Goal: Information Seeking & Learning: Learn about a topic

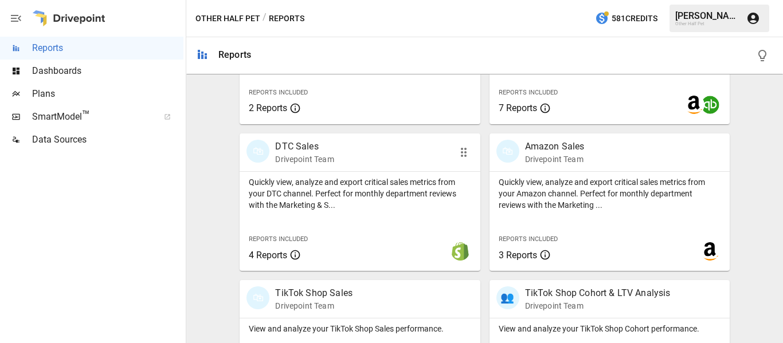
scroll to position [631, 0]
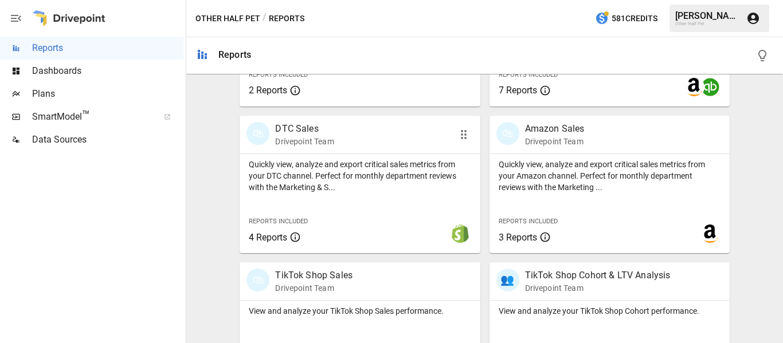
click at [308, 131] on p "DTC Sales" at bounding box center [304, 129] width 58 height 14
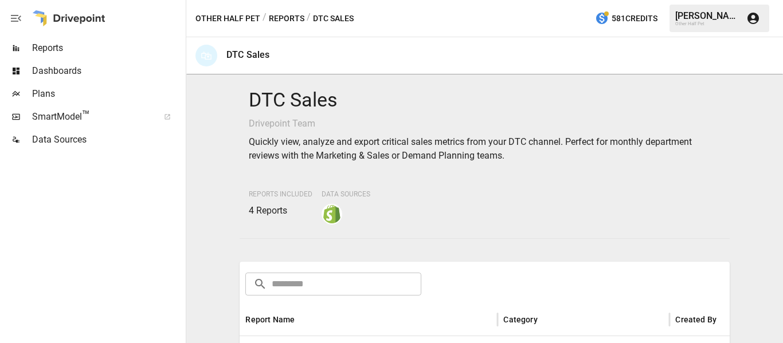
scroll to position [172, 0]
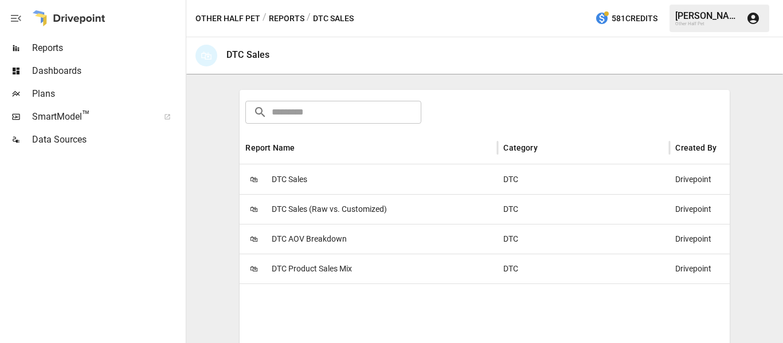
click at [325, 269] on span "DTC Product Sales Mix" at bounding box center [312, 269] width 80 height 29
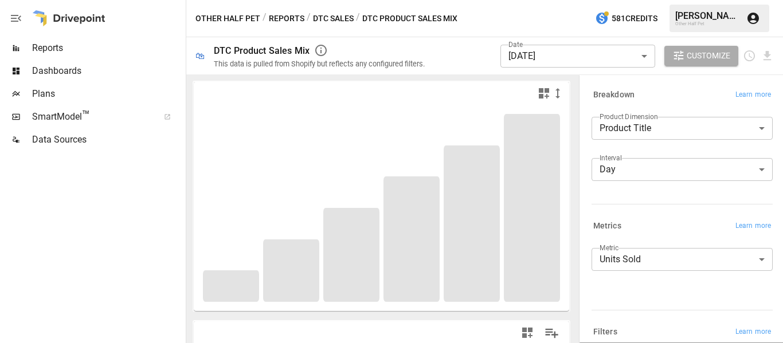
click at [651, 0] on body "**********" at bounding box center [391, 0] width 783 height 0
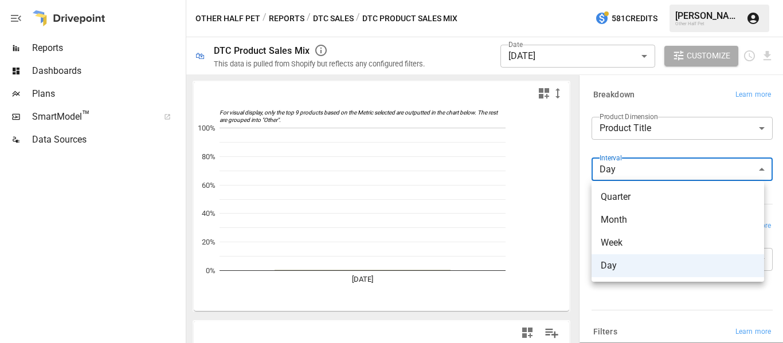
click at [648, 224] on span "Month" at bounding box center [678, 220] width 154 height 14
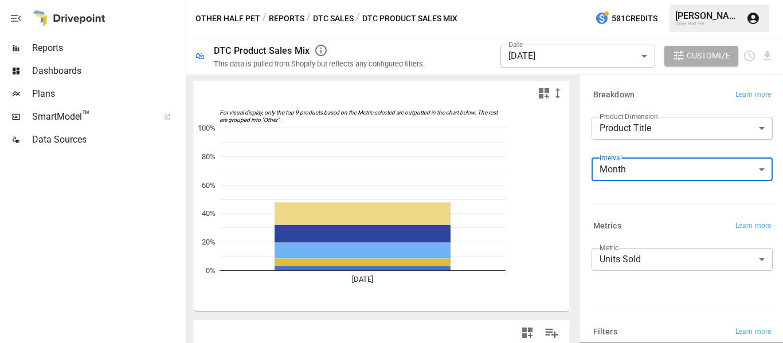
type input "*****"
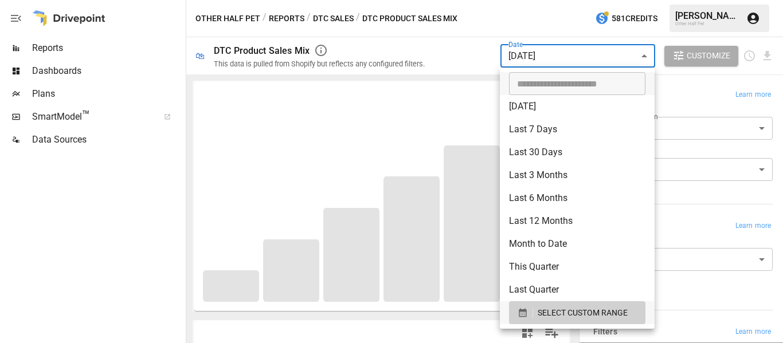
click at [550, 0] on body "**********" at bounding box center [391, 0] width 783 height 0
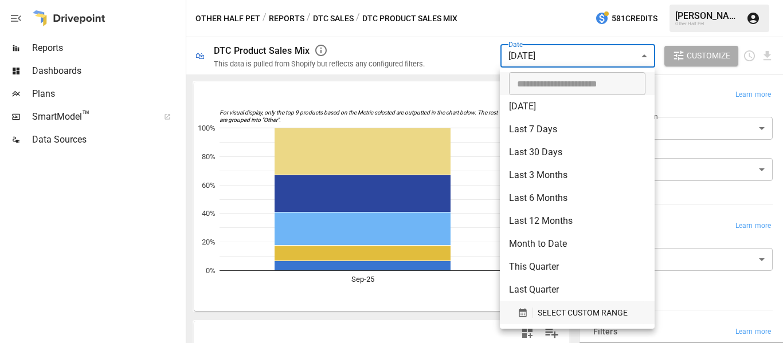
click at [567, 318] on span "SELECT CUSTOM RANGE" at bounding box center [583, 313] width 90 height 14
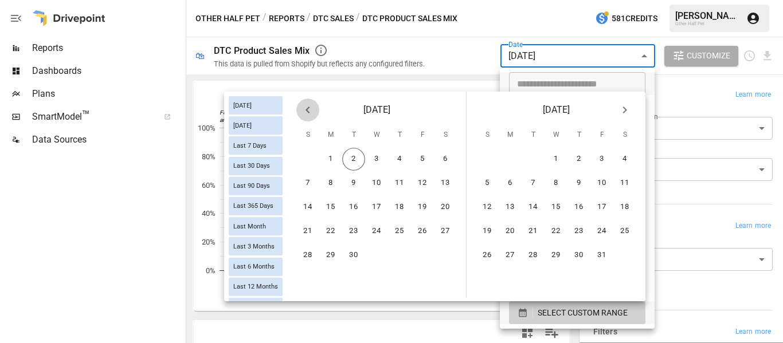
click at [311, 116] on icon "Previous month" at bounding box center [308, 110] width 14 height 14
click at [423, 162] on button "1" at bounding box center [422, 159] width 23 height 23
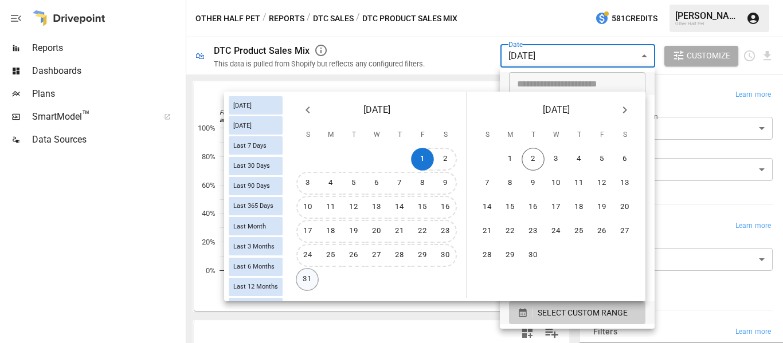
click at [311, 275] on button "31" at bounding box center [307, 279] width 23 height 23
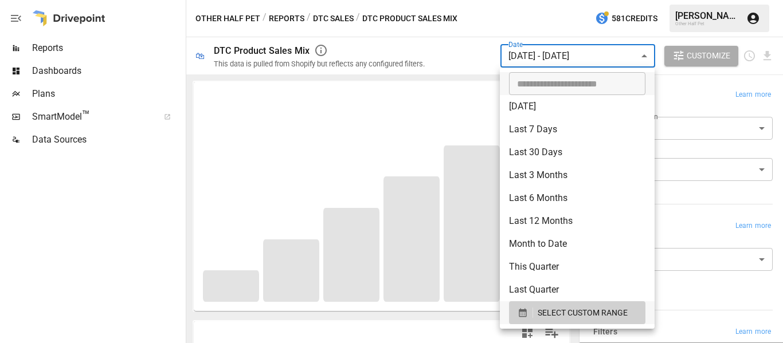
click at [423, 55] on div at bounding box center [391, 171] width 783 height 343
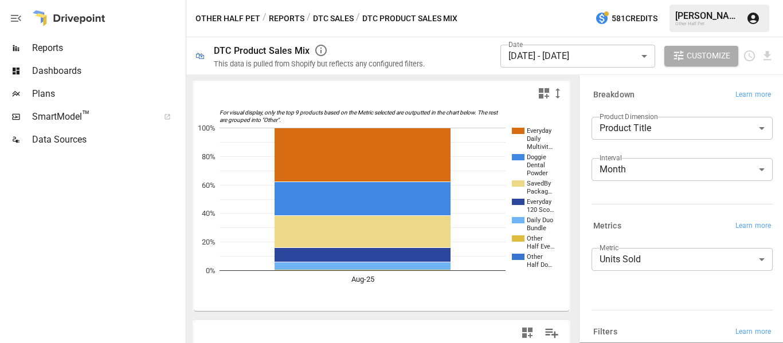
click at [415, 63] on div "This data is pulled from Shopify but reflects any configured filters." at bounding box center [319, 64] width 211 height 9
click at [643, 0] on body "**********" at bounding box center [391, 0] width 783 height 0
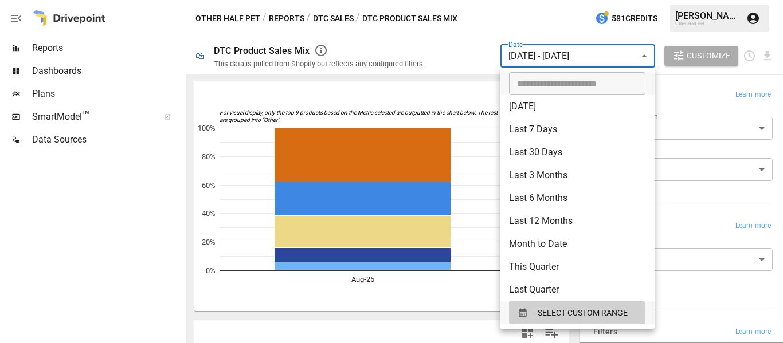
click at [640, 57] on div at bounding box center [391, 171] width 783 height 343
click at [573, 0] on body "**********" at bounding box center [391, 0] width 783 height 0
click at [593, 315] on span "SELECT CUSTOM RANGE" at bounding box center [583, 313] width 90 height 14
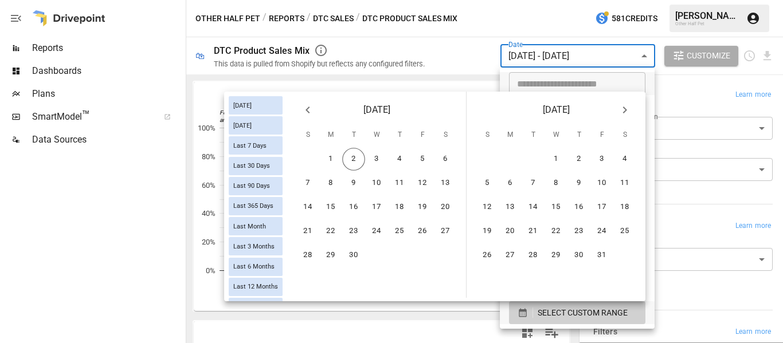
click at [309, 112] on icon "Previous month" at bounding box center [308, 110] width 14 height 14
click at [351, 155] on button "1" at bounding box center [353, 159] width 23 height 23
click at [404, 260] on button "31" at bounding box center [399, 255] width 23 height 23
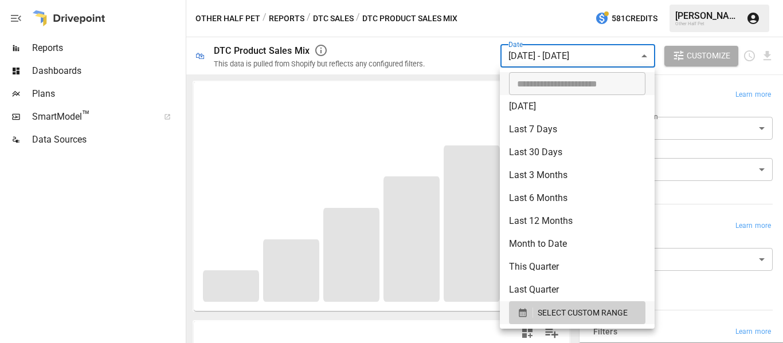
click at [476, 61] on div at bounding box center [391, 171] width 783 height 343
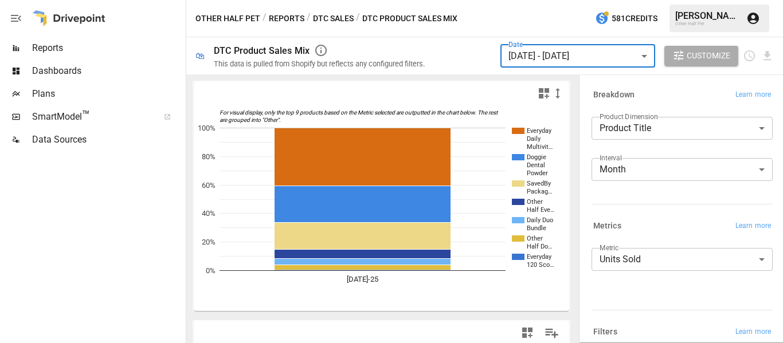
click at [276, 18] on button "Reports" at bounding box center [287, 18] width 36 height 14
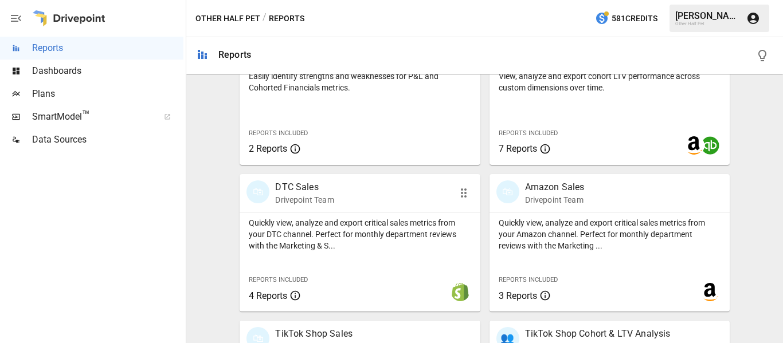
scroll to position [631, 0]
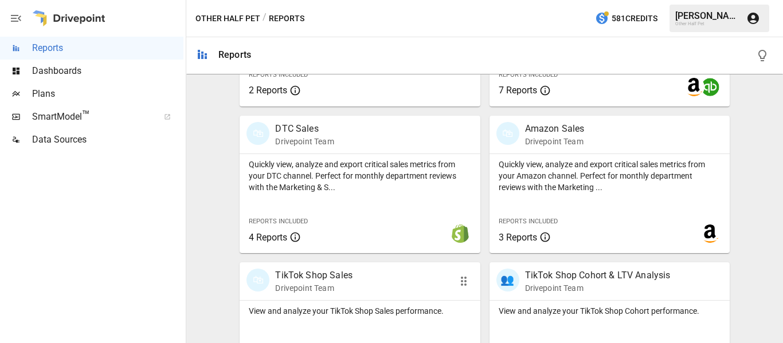
click at [325, 273] on p "TikTok Shop Sales" at bounding box center [313, 276] width 77 height 14
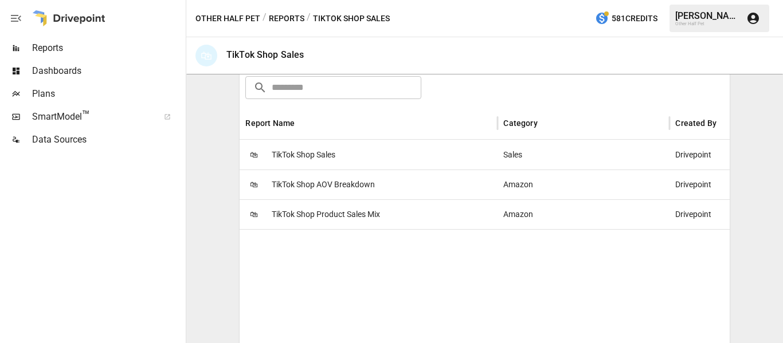
scroll to position [229, 0]
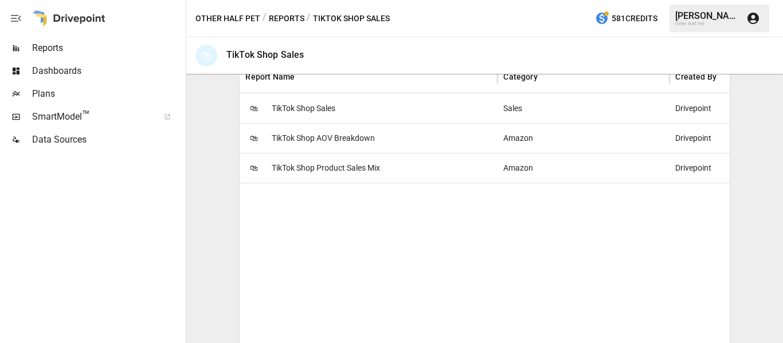
click at [334, 166] on span "TikTok Shop Product Sales Mix" at bounding box center [326, 168] width 108 height 29
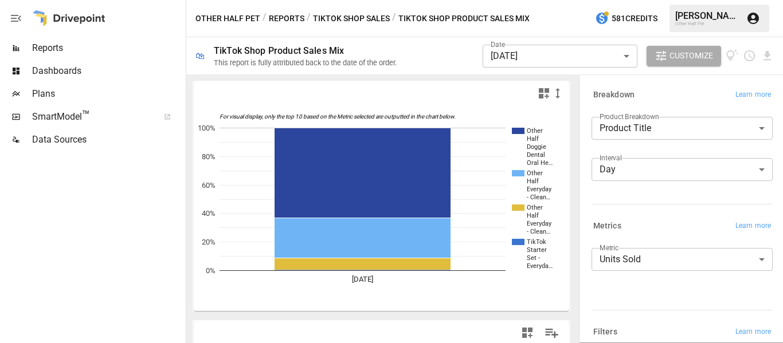
click at [521, 72] on div "Date [DATE] ********* ​ Customize" at bounding box center [628, 55] width 291 height 37
click at [532, 0] on body "Reports Dashboards Plans SmartModel ™ Data Sources Other Half Pet / Reports / T…" at bounding box center [391, 0] width 783 height 0
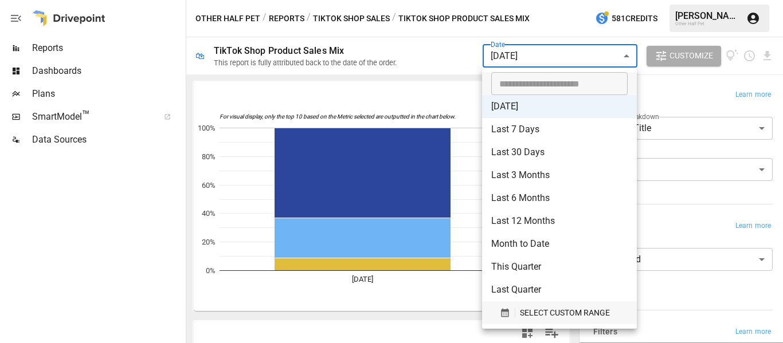
click at [541, 312] on span "SELECT CUSTOM RANGE" at bounding box center [565, 313] width 90 height 14
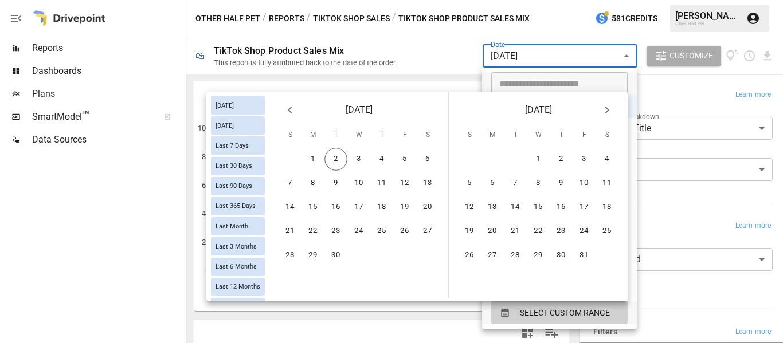
click at [291, 113] on icon "Previous month" at bounding box center [290, 110] width 14 height 14
click at [405, 157] on button "1" at bounding box center [404, 159] width 23 height 23
click at [296, 279] on button "31" at bounding box center [289, 279] width 23 height 23
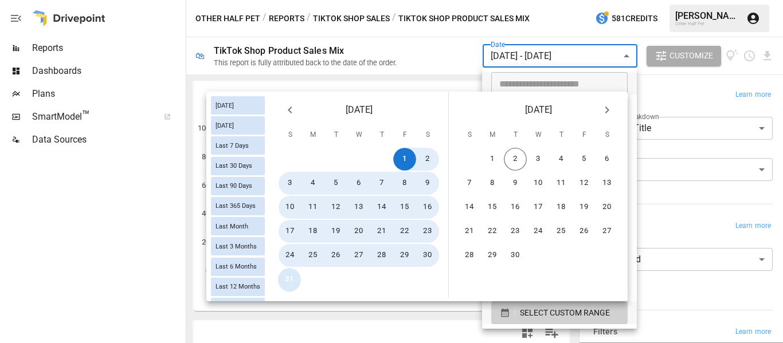
type input "******"
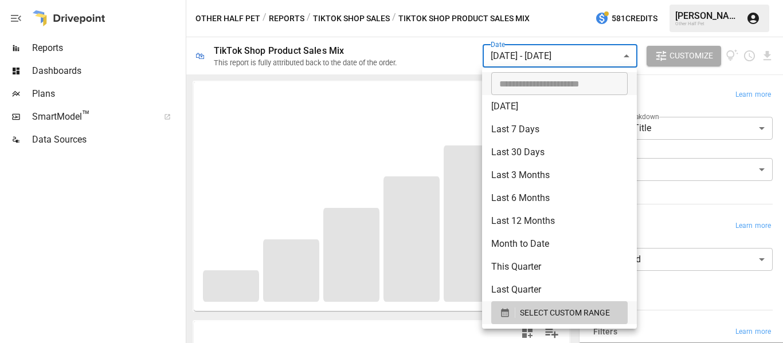
click at [672, 85] on div at bounding box center [391, 171] width 783 height 343
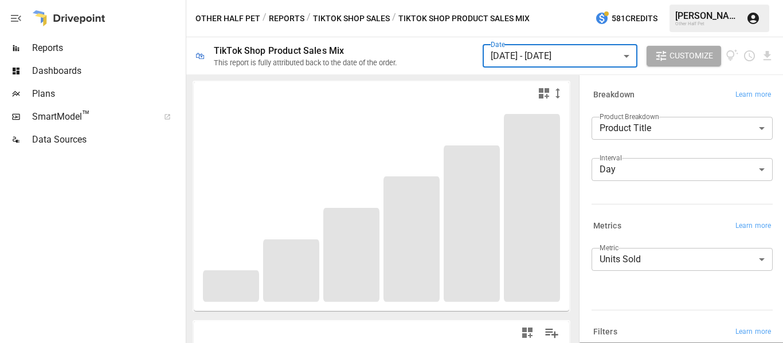
click at [633, 0] on body "Reports Dashboards Plans SmartModel ™ Data Sources Other Half Pet / Reports / T…" at bounding box center [391, 0] width 783 height 0
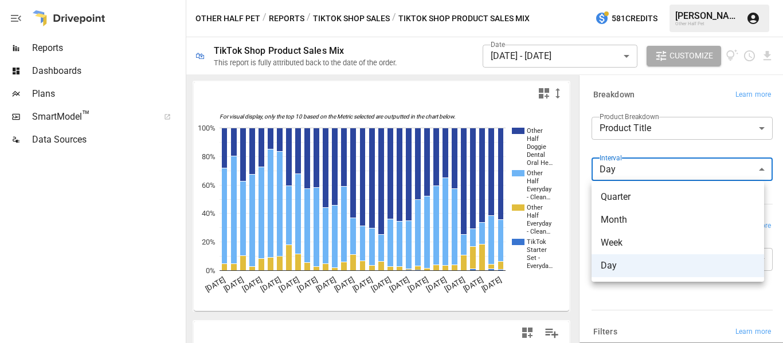
click at [632, 223] on span "Month" at bounding box center [678, 220] width 154 height 14
type input "*****"
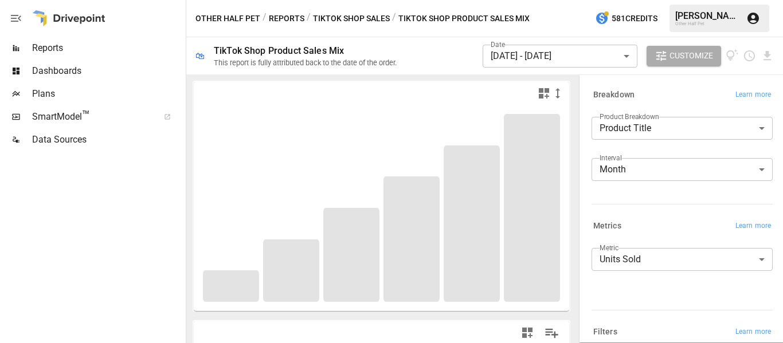
click at [608, 83] on div "Breakdown Learn more" at bounding box center [680, 93] width 186 height 21
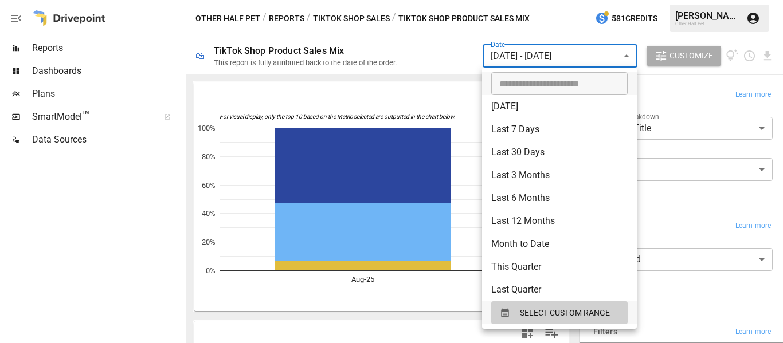
click at [553, 0] on body "Reports Dashboards Plans SmartModel ™ Data Sources Other Half Pet / Reports / T…" at bounding box center [391, 0] width 783 height 0
click at [542, 316] on span "SELECT CUSTOM RANGE" at bounding box center [565, 313] width 90 height 14
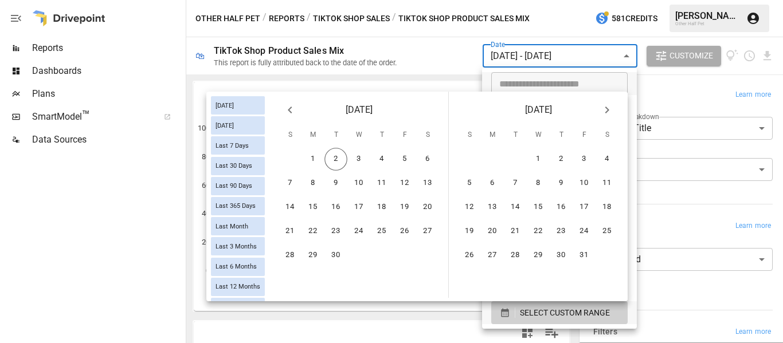
click at [289, 107] on icon "Previous month" at bounding box center [290, 110] width 14 height 14
click at [335, 156] on button "1" at bounding box center [335, 159] width 23 height 23
click at [381, 253] on button "31" at bounding box center [381, 255] width 23 height 23
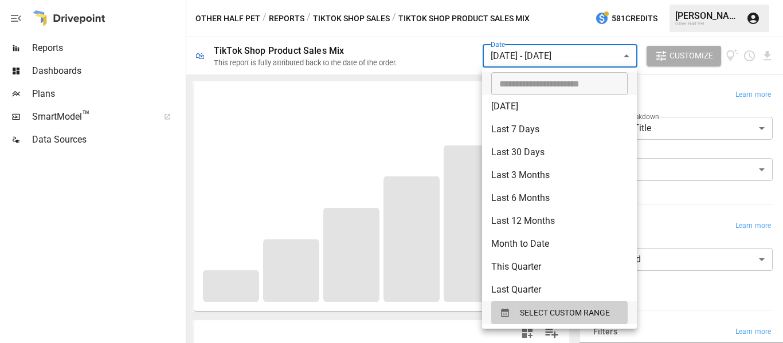
click at [460, 33] on div at bounding box center [391, 171] width 783 height 343
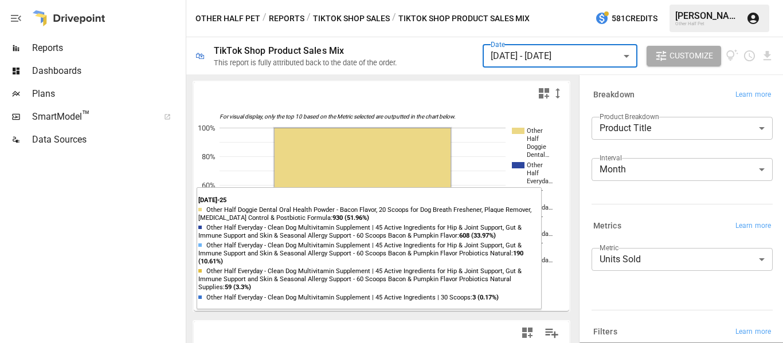
click at [622, 0] on body "Reports Dashboards Plans SmartModel ™ Data Sources Other Half Pet / Reports / T…" at bounding box center [391, 0] width 783 height 0
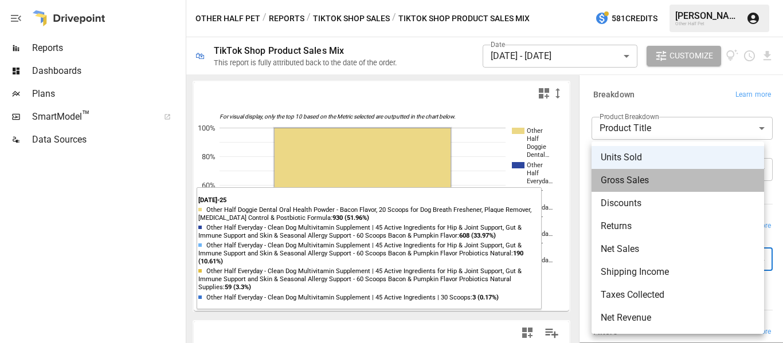
click at [658, 179] on span "Gross Sales" at bounding box center [678, 181] width 154 height 14
type input "**********"
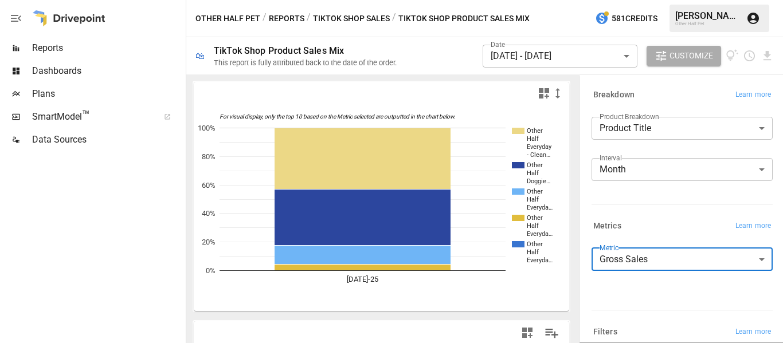
click at [626, 0] on body "Reports Dashboards Plans SmartModel ™ Data Sources Other Half Pet / Reports / T…" at bounding box center [391, 0] width 783 height 0
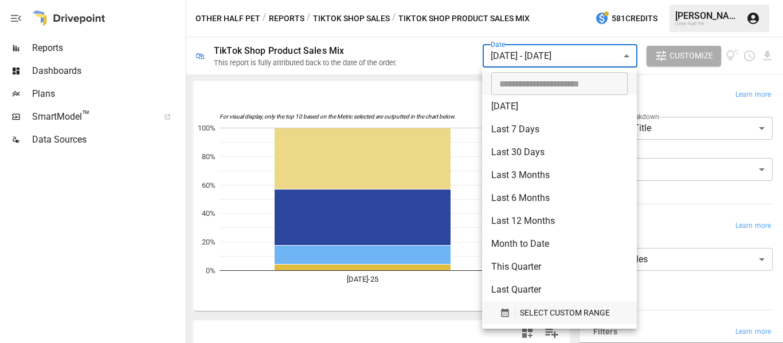
click at [536, 312] on span "SELECT CUSTOM RANGE" at bounding box center [565, 313] width 90 height 14
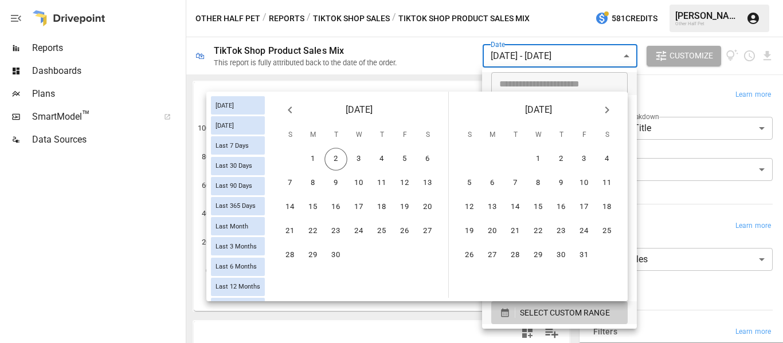
click at [288, 109] on icon "Previous month" at bounding box center [290, 110] width 14 height 14
click at [404, 154] on button "1" at bounding box center [404, 159] width 23 height 23
click at [291, 282] on button "31" at bounding box center [289, 279] width 23 height 23
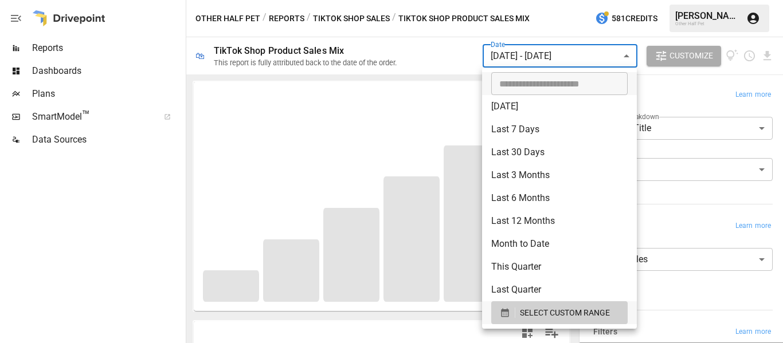
click at [460, 58] on div at bounding box center [391, 171] width 783 height 343
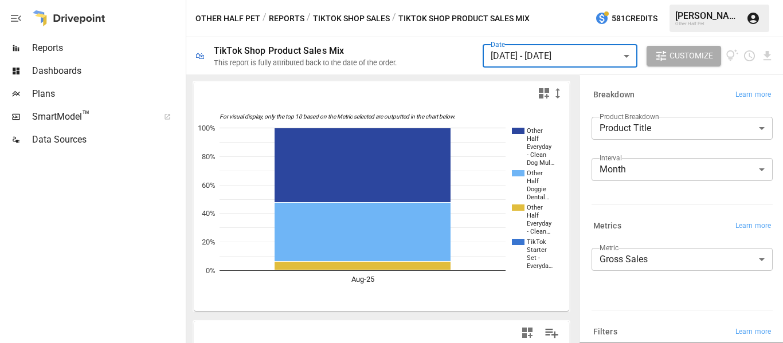
click at [619, 0] on body "Reports Dashboards Plans SmartModel ™ Data Sources Other Half Pet / Reports / T…" at bounding box center [391, 0] width 783 height 0
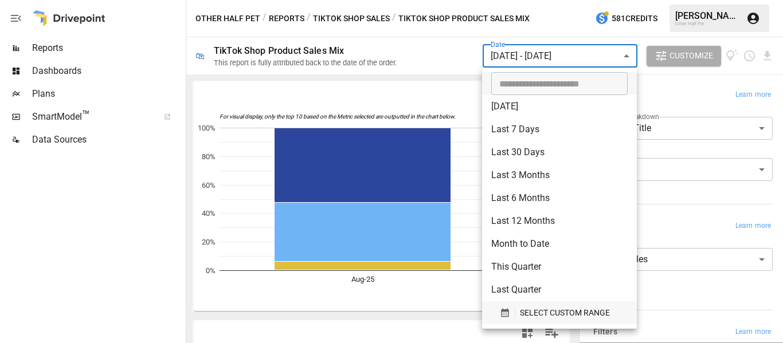
click at [535, 312] on span "SELECT CUSTOM RANGE" at bounding box center [565, 313] width 90 height 14
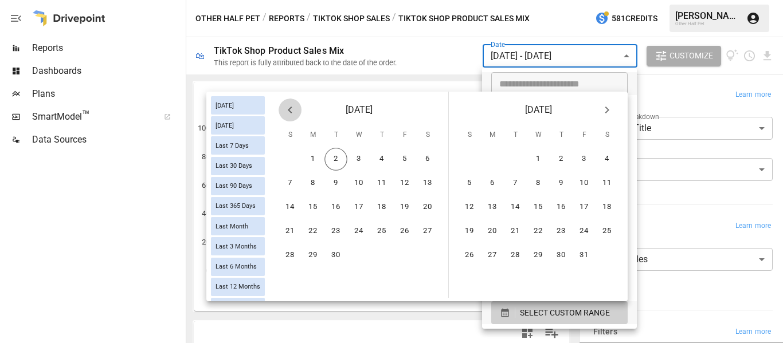
click at [292, 109] on icon "Previous month" at bounding box center [290, 110] width 14 height 14
click at [288, 113] on icon "Previous month" at bounding box center [290, 110] width 14 height 14
click at [290, 160] on button "1" at bounding box center [290, 159] width 23 height 23
click at [312, 253] on button "30" at bounding box center [313, 255] width 23 height 23
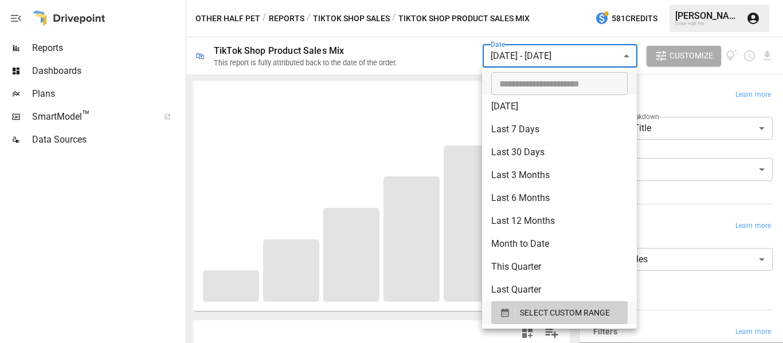
click at [440, 46] on div at bounding box center [391, 171] width 783 height 343
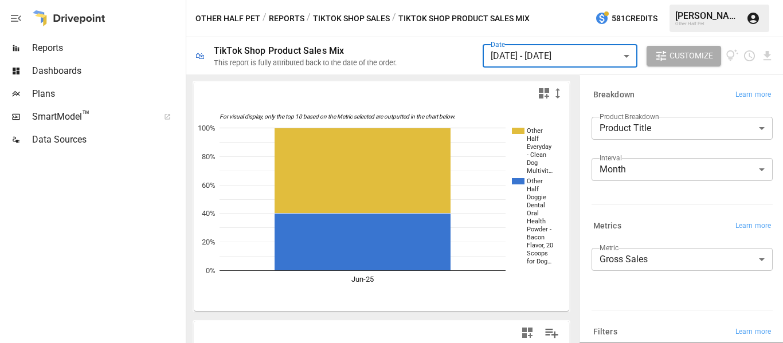
click at [545, 0] on body "Reports Dashboards Plans SmartModel ™ Data Sources Other Half Pet / Reports / T…" at bounding box center [391, 0] width 783 height 0
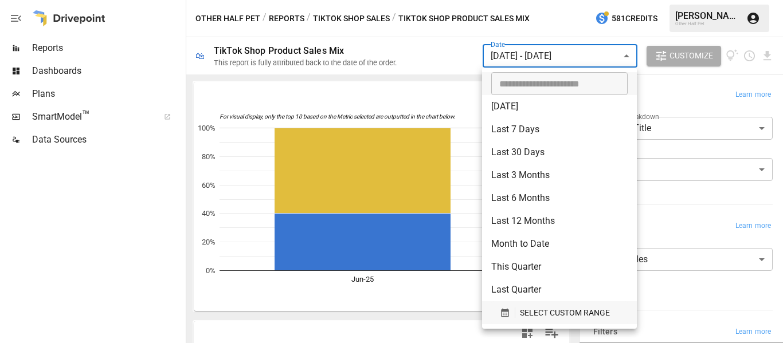
click at [545, 314] on span "SELECT CUSTOM RANGE" at bounding box center [565, 313] width 90 height 14
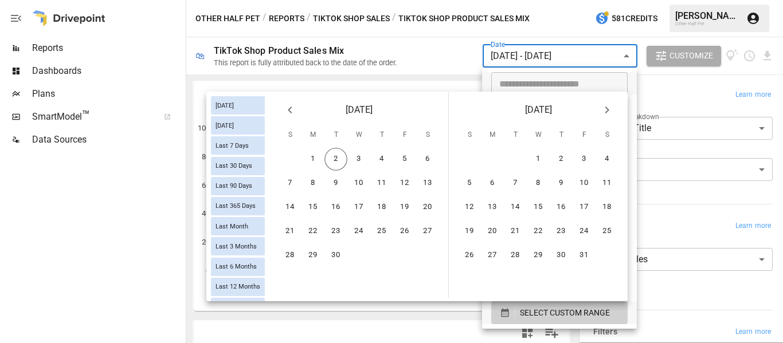
click at [293, 110] on icon "Previous month" at bounding box center [290, 110] width 14 height 14
click at [380, 161] on button "1" at bounding box center [381, 159] width 23 height 23
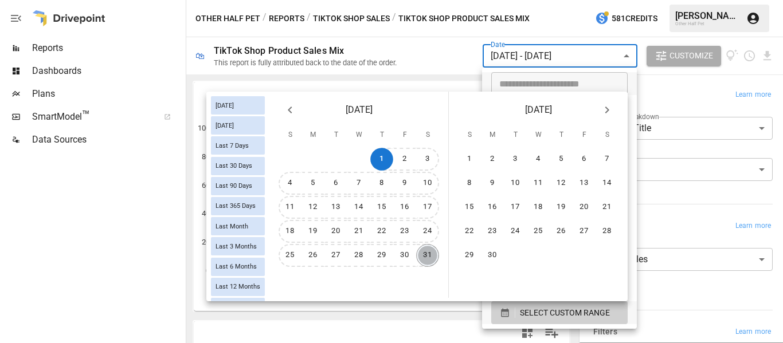
click at [426, 258] on button "31" at bounding box center [427, 255] width 23 height 23
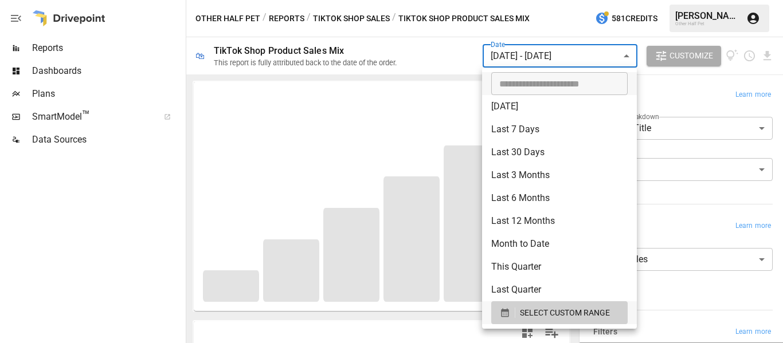
click at [436, 56] on div at bounding box center [391, 171] width 783 height 343
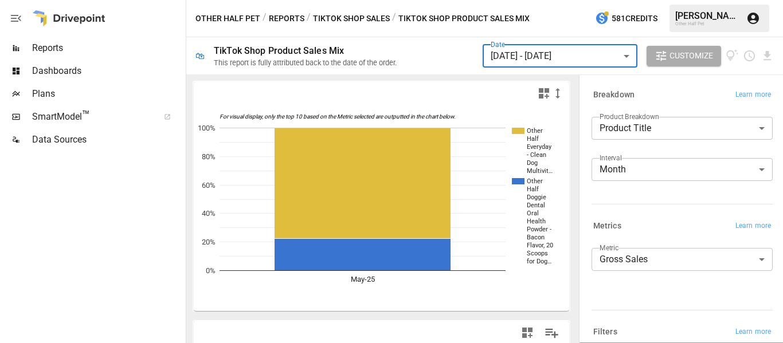
click at [554, 0] on body "Reports Dashboards Plans SmartModel ™ Data Sources Other Half Pet / Reports / T…" at bounding box center [391, 0] width 783 height 0
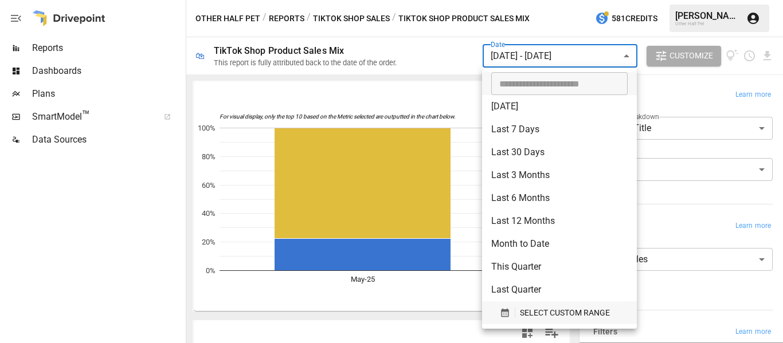
click at [523, 311] on span "SELECT CUSTOM RANGE" at bounding box center [565, 313] width 90 height 14
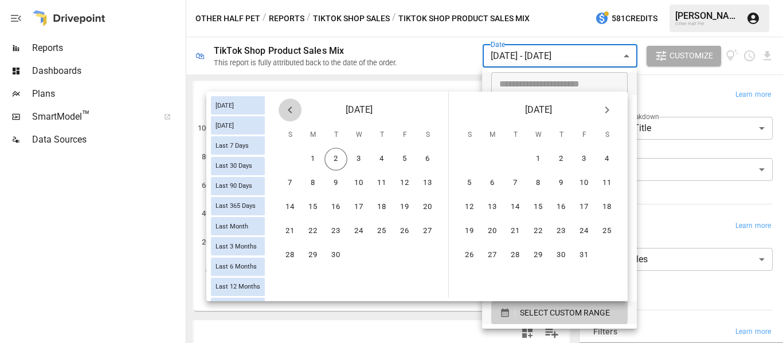
click at [283, 112] on icon "Previous month" at bounding box center [290, 110] width 14 height 14
click at [284, 112] on icon "Previous month" at bounding box center [290, 110] width 14 height 14
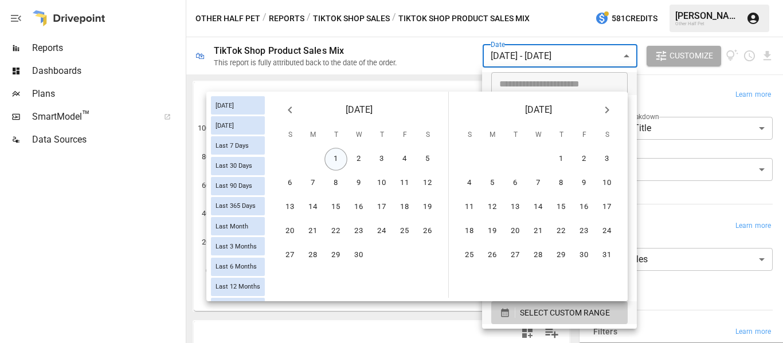
click at [337, 156] on button "1" at bounding box center [335, 159] width 23 height 23
click at [359, 253] on button "30" at bounding box center [358, 255] width 23 height 23
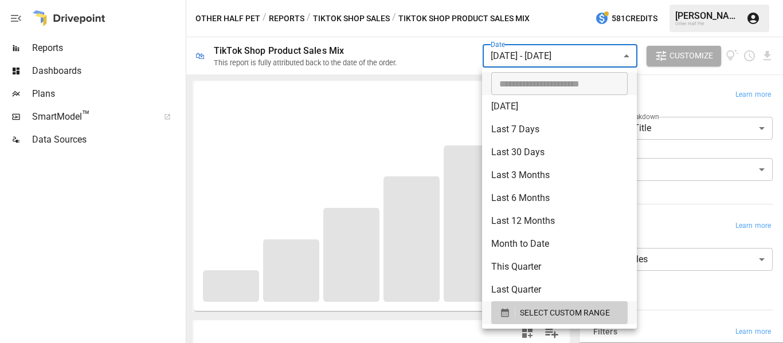
click at [428, 37] on div at bounding box center [391, 171] width 783 height 343
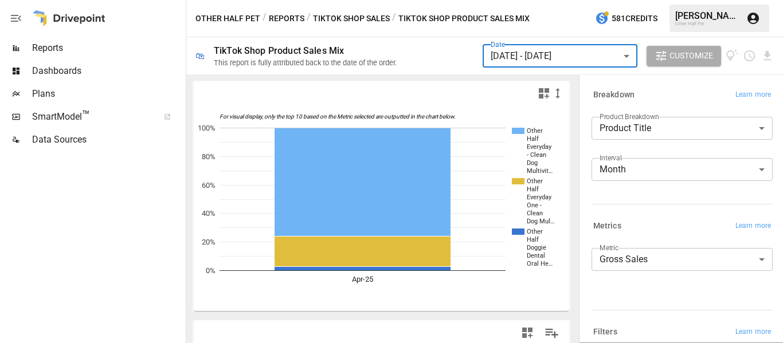
click at [557, 42] on div "Date [DATE] - [DATE] ****** ​" at bounding box center [560, 56] width 155 height 32
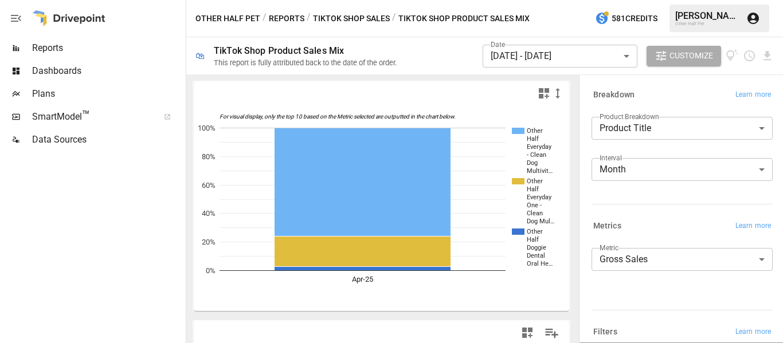
click at [546, 0] on body "Reports Dashboards Plans SmartModel ™ Data Sources Other Half Pet / Reports / T…" at bounding box center [391, 0] width 783 height 0
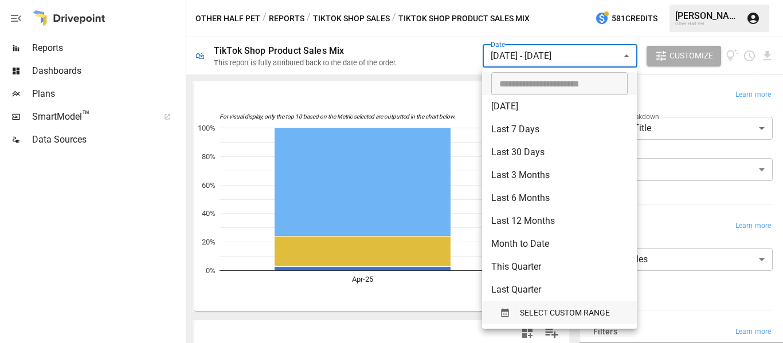
click at [559, 308] on span "SELECT CUSTOM RANGE" at bounding box center [565, 313] width 90 height 14
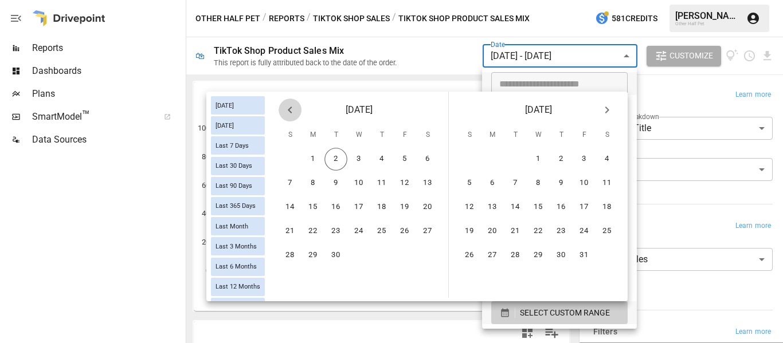
click at [290, 113] on icon "Previous month" at bounding box center [290, 110] width 14 height 14
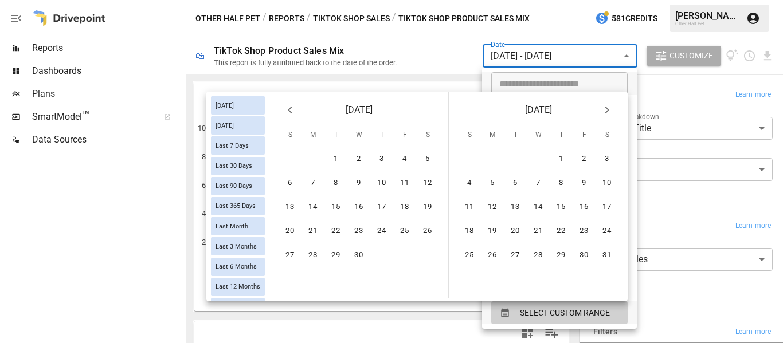
click at [290, 113] on icon "Previous month" at bounding box center [290, 110] width 14 height 14
click at [433, 164] on button "1" at bounding box center [427, 159] width 23 height 23
click at [306, 285] on button "31" at bounding box center [313, 279] width 23 height 23
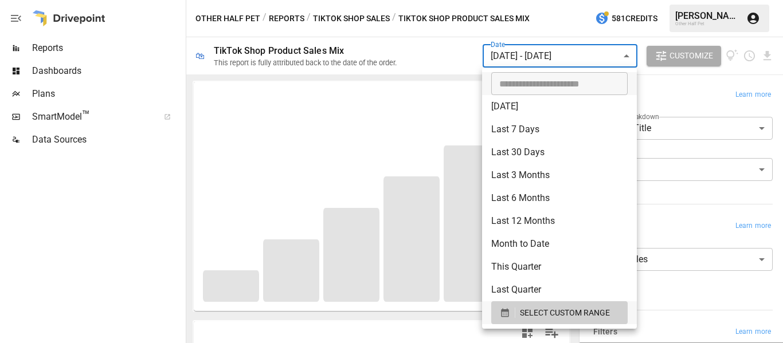
click at [429, 53] on div at bounding box center [391, 171] width 783 height 343
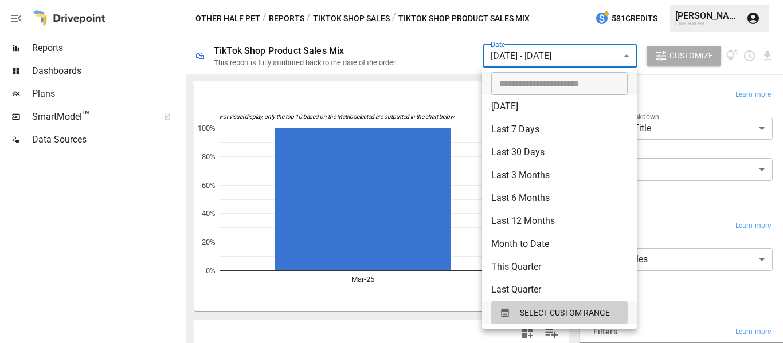
click at [527, 0] on body "**********" at bounding box center [391, 0] width 783 height 0
click at [534, 316] on span "SELECT CUSTOM RANGE" at bounding box center [565, 313] width 90 height 14
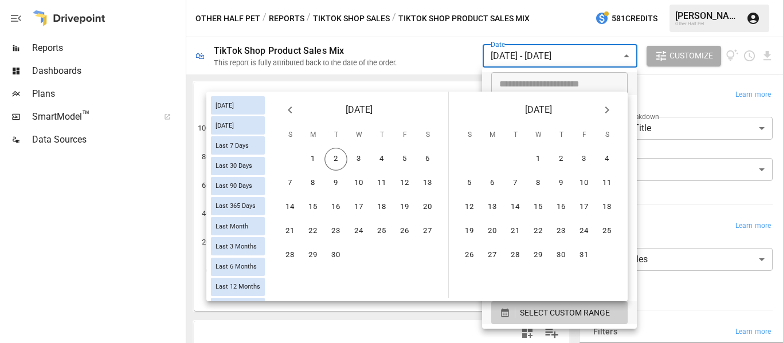
click at [293, 107] on icon "Previous month" at bounding box center [290, 110] width 14 height 14
click at [294, 107] on icon "Previous month" at bounding box center [290, 110] width 14 height 14
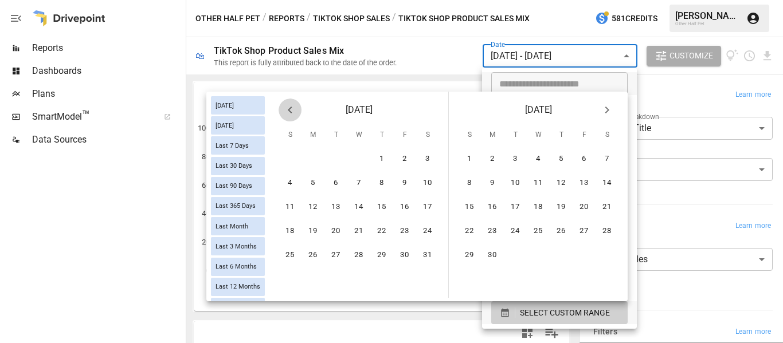
click at [294, 108] on icon "Previous month" at bounding box center [290, 110] width 14 height 14
click at [425, 158] on button "1" at bounding box center [427, 159] width 23 height 23
click at [409, 252] on button "28" at bounding box center [404, 255] width 23 height 23
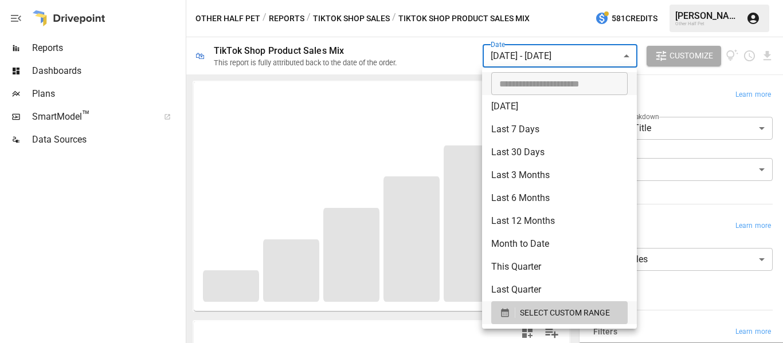
click at [445, 53] on div at bounding box center [391, 171] width 783 height 343
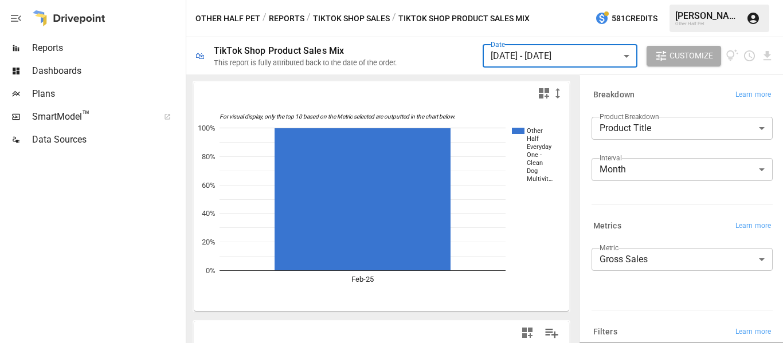
click at [613, 0] on body "**********" at bounding box center [391, 0] width 783 height 0
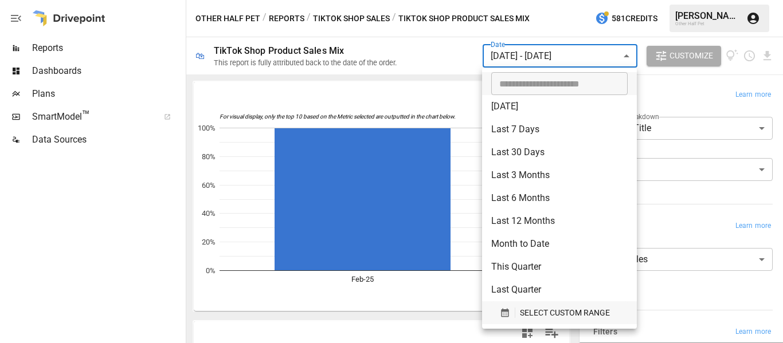
click at [519, 321] on button "SELECT CUSTOM RANGE" at bounding box center [559, 313] width 136 height 23
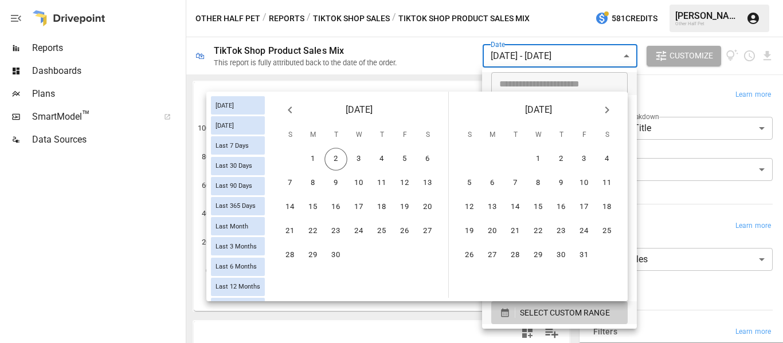
click at [294, 116] on icon "Previous month" at bounding box center [290, 110] width 14 height 14
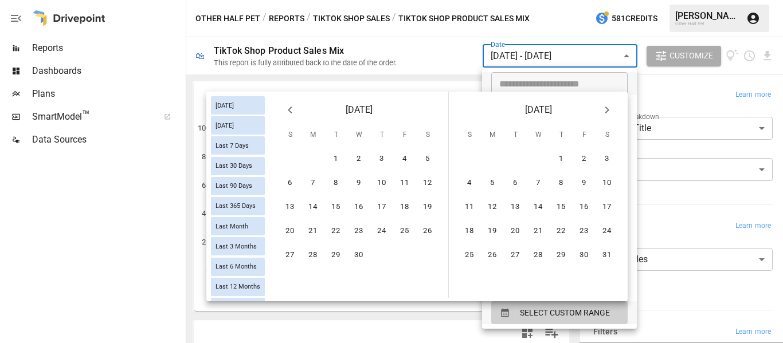
click at [294, 116] on icon "Previous month" at bounding box center [290, 110] width 14 height 14
click at [358, 155] on button "1" at bounding box center [358, 159] width 23 height 23
click at [407, 260] on button "31" at bounding box center [404, 255] width 23 height 23
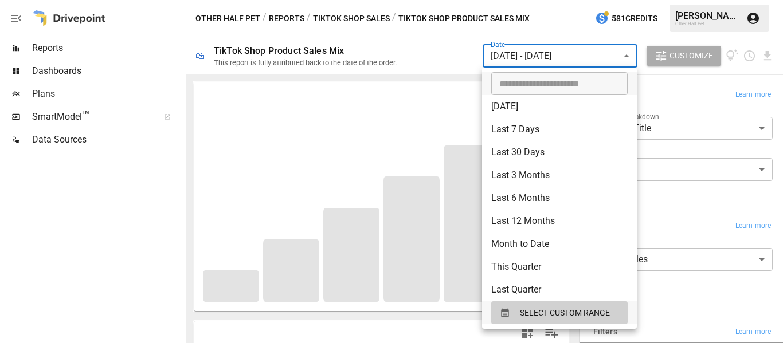
click at [447, 54] on div at bounding box center [391, 171] width 783 height 343
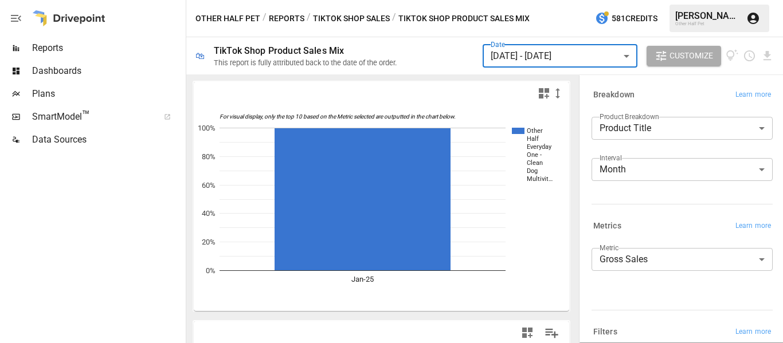
click at [289, 18] on button "Reports" at bounding box center [287, 18] width 36 height 14
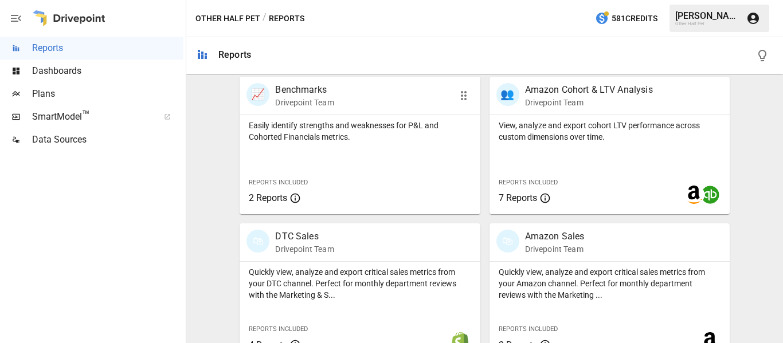
scroll to position [631, 0]
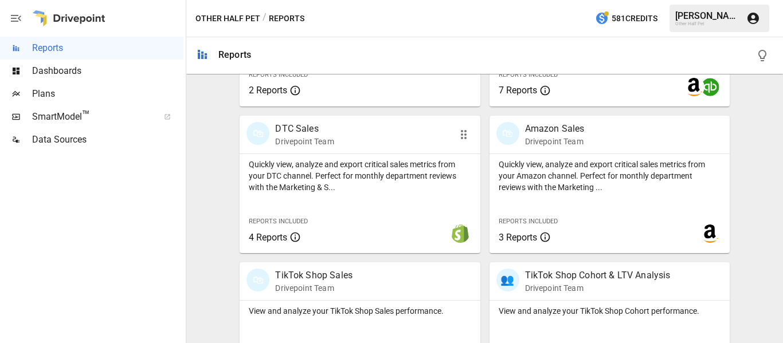
click at [296, 125] on p "DTC Sales" at bounding box center [304, 129] width 58 height 14
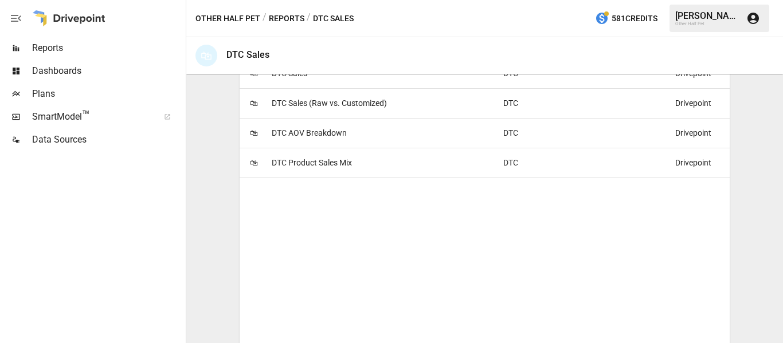
scroll to position [287, 0]
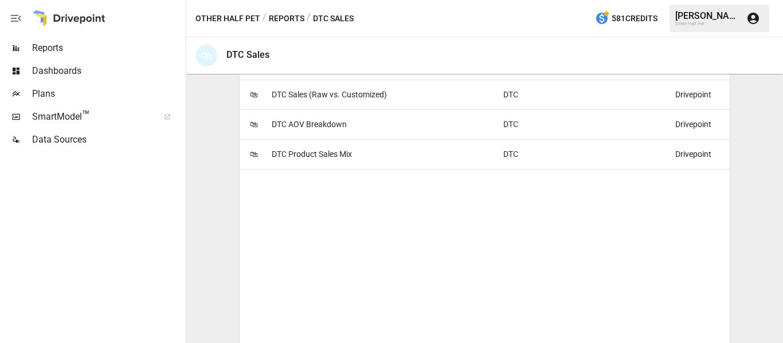
click at [329, 153] on span "DTC Product Sales Mix" at bounding box center [312, 154] width 80 height 29
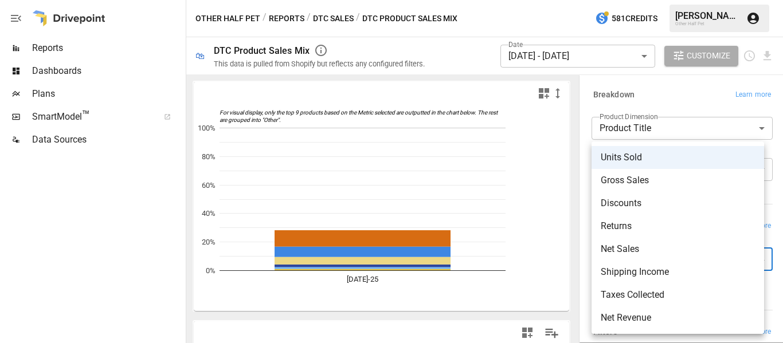
click at [644, 0] on body "**********" at bounding box center [391, 0] width 783 height 0
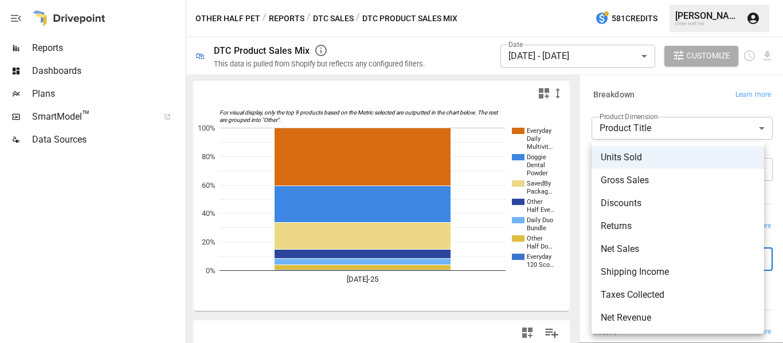
click at [652, 177] on span "Gross Sales" at bounding box center [678, 181] width 154 height 14
type input "**********"
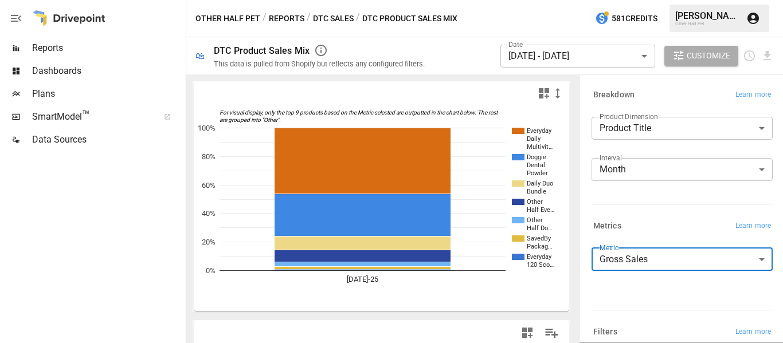
click at [637, 0] on body "Reports Dashboards Plans SmartModel ™ Data Sources Other Half Pet / Reports / D…" at bounding box center [391, 0] width 783 height 0
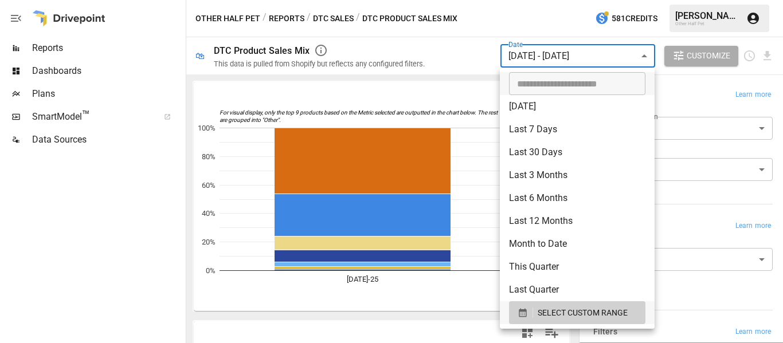
click at [460, 47] on div at bounding box center [391, 171] width 783 height 343
click at [639, 0] on body "Reports Dashboards Plans SmartModel ™ Data Sources Other Half Pet / Reports / D…" at bounding box center [391, 0] width 783 height 0
click at [545, 307] on span "SELECT CUSTOM RANGE" at bounding box center [583, 313] width 90 height 14
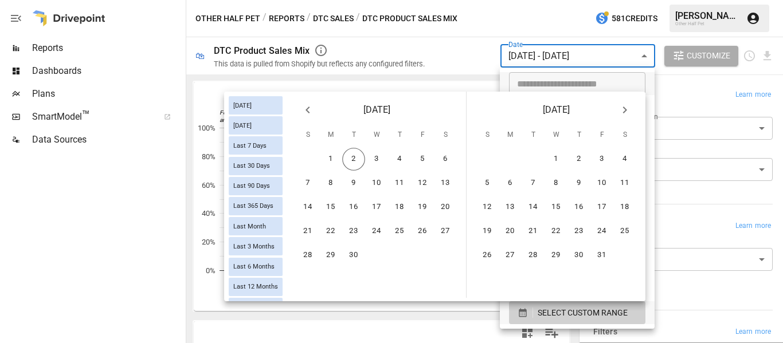
click at [307, 112] on icon "Previous month" at bounding box center [308, 110] width 4 height 7
click at [421, 158] on button "1" at bounding box center [422, 159] width 23 height 23
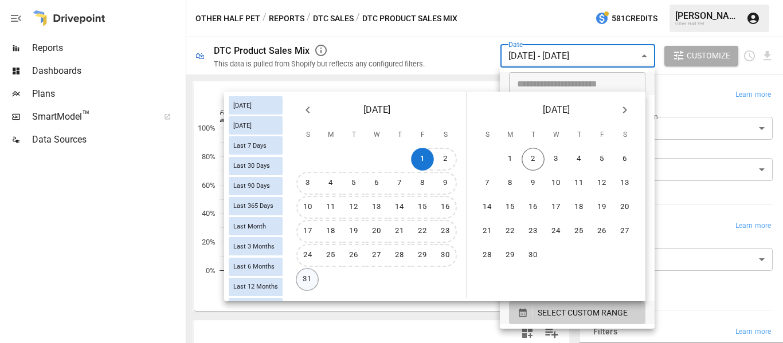
click at [310, 277] on button "31" at bounding box center [307, 279] width 23 height 23
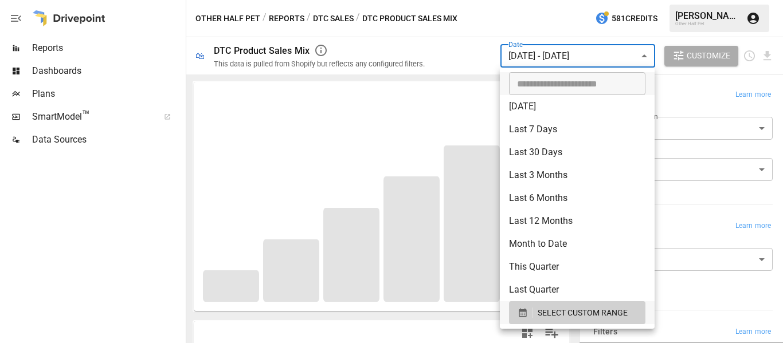
click at [462, 59] on div at bounding box center [391, 171] width 783 height 343
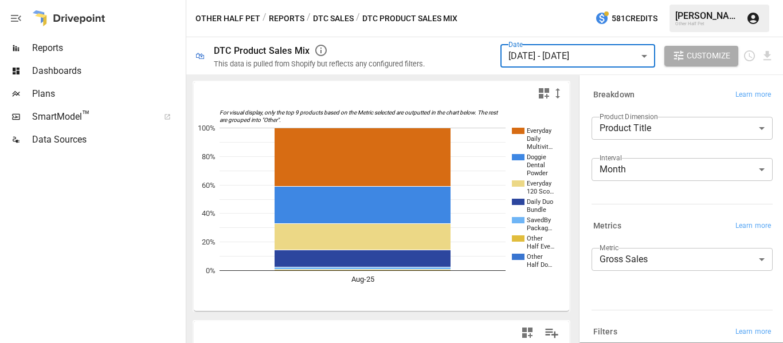
click at [643, 0] on body "Reports Dashboards Plans SmartModel ™ Data Sources Other Half Pet / Reports / D…" at bounding box center [391, 0] width 783 height 0
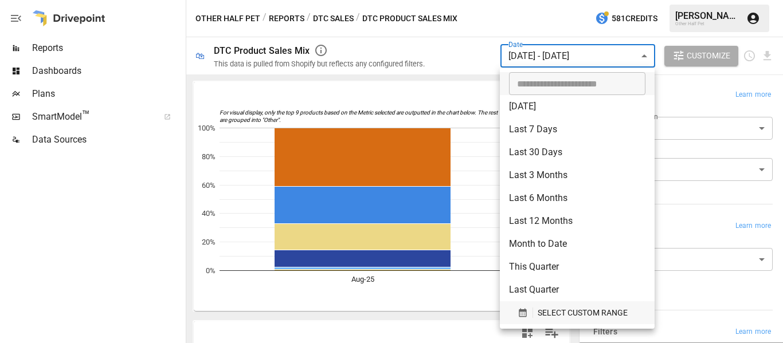
click at [555, 312] on span "SELECT CUSTOM RANGE" at bounding box center [583, 313] width 90 height 14
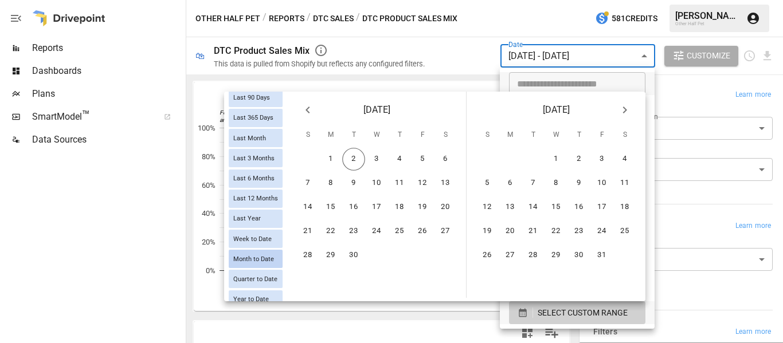
scroll to position [115, 0]
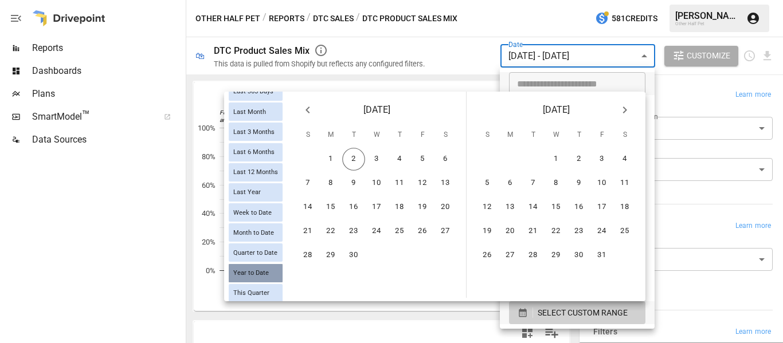
click at [250, 270] on span "Year to Date" at bounding box center [251, 272] width 45 height 7
type input "**********"
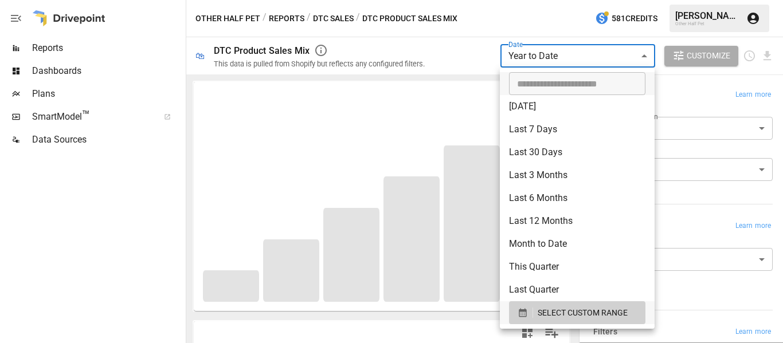
click at [459, 44] on div at bounding box center [391, 171] width 783 height 343
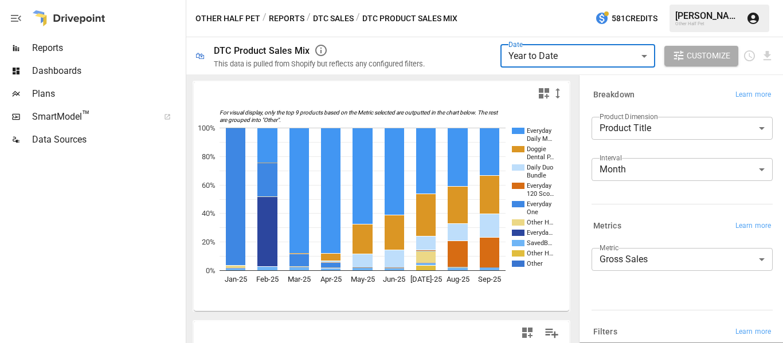
click at [548, 0] on body "**********" at bounding box center [391, 0] width 783 height 0
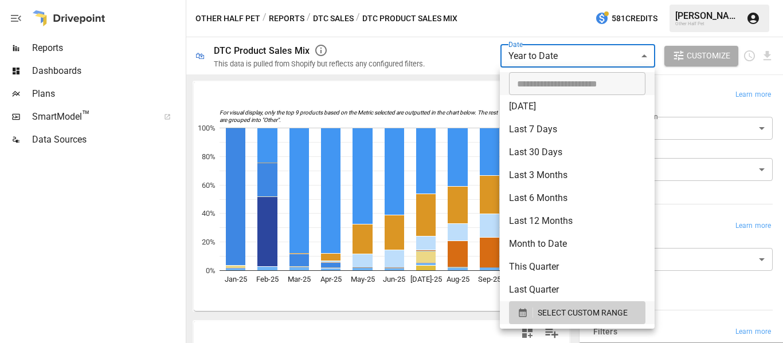
click at [557, 60] on div at bounding box center [391, 171] width 783 height 343
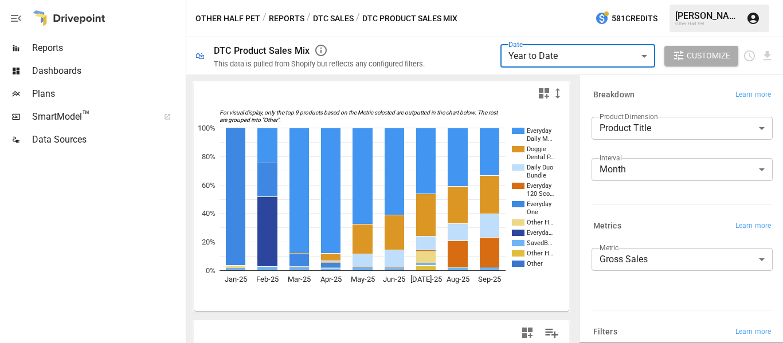
click at [280, 18] on button "Reports" at bounding box center [287, 18] width 36 height 14
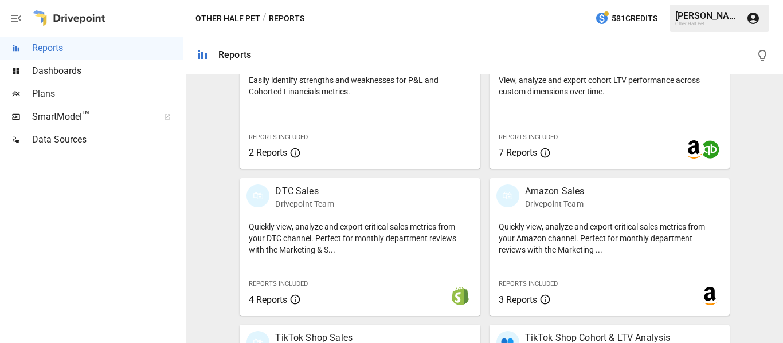
scroll to position [573, 0]
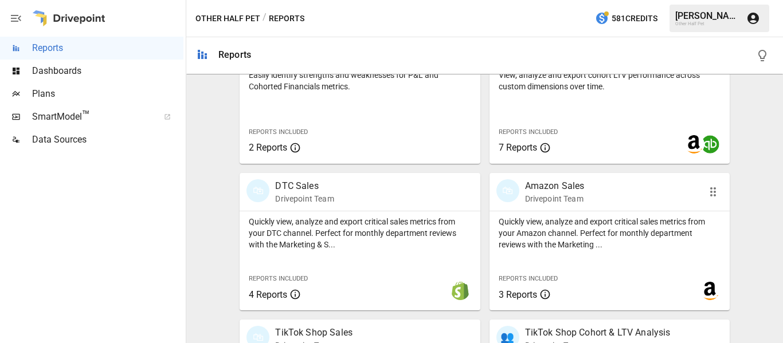
click at [567, 193] on div "Amazon Sales Drivepoint Team" at bounding box center [555, 191] width 60 height 25
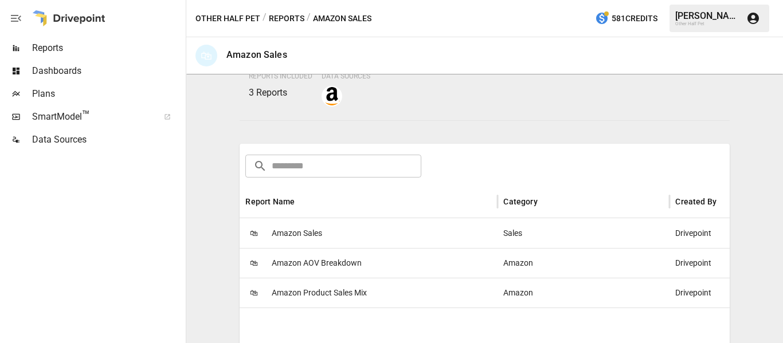
scroll to position [229, 0]
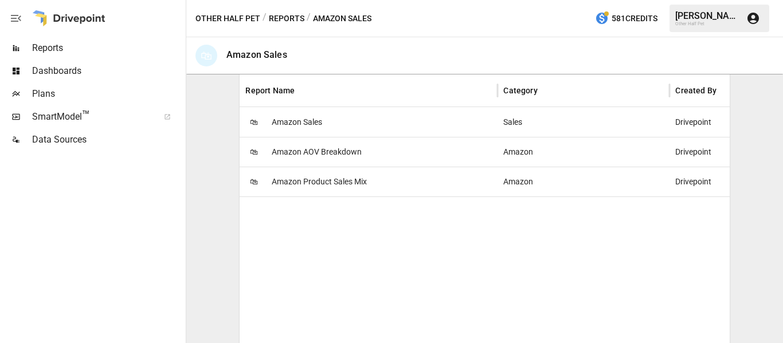
click at [328, 178] on span "Amazon Product Sales Mix" at bounding box center [319, 181] width 95 height 29
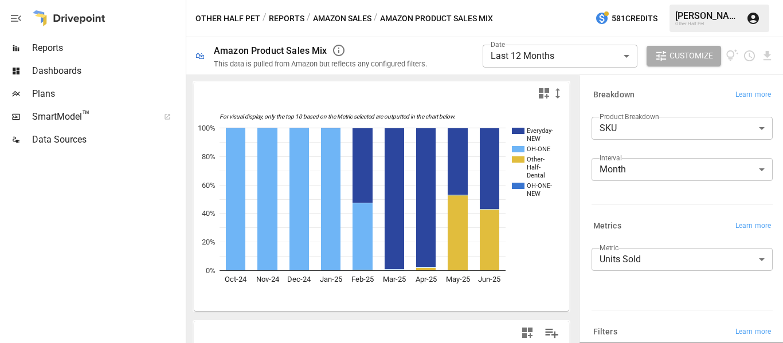
drag, startPoint x: 625, startPoint y: 198, endPoint x: 632, endPoint y: 150, distance: 48.0
click at [625, 198] on div "Product Breakdown SKU *** ​ Interval Month ***** ​" at bounding box center [680, 155] width 186 height 87
click at [636, 0] on body "**********" at bounding box center [391, 0] width 783 height 0
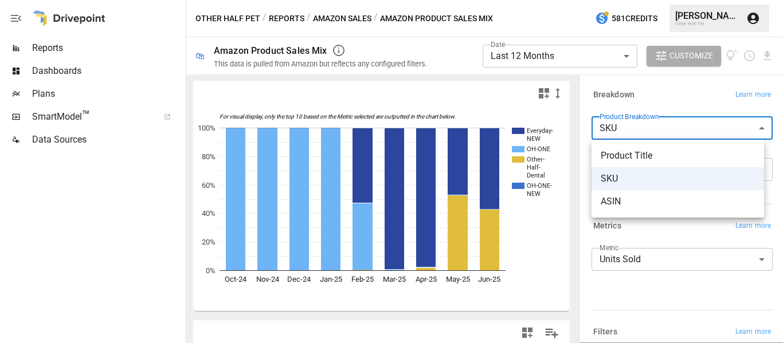
click at [636, 125] on div at bounding box center [391, 171] width 783 height 343
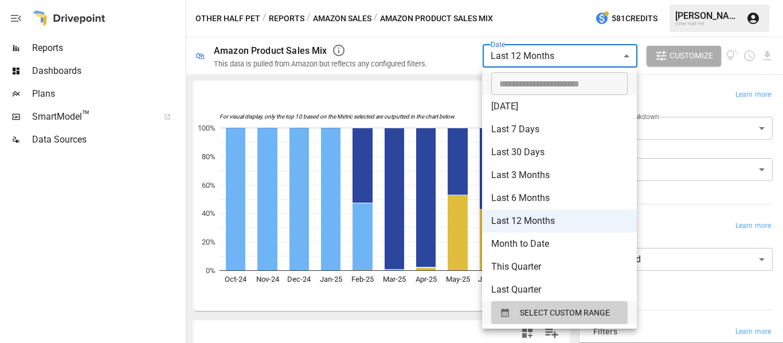
click at [602, 0] on body "**********" at bounding box center [391, 0] width 783 height 0
click at [561, 312] on span "SELECT CUSTOM RANGE" at bounding box center [565, 313] width 90 height 14
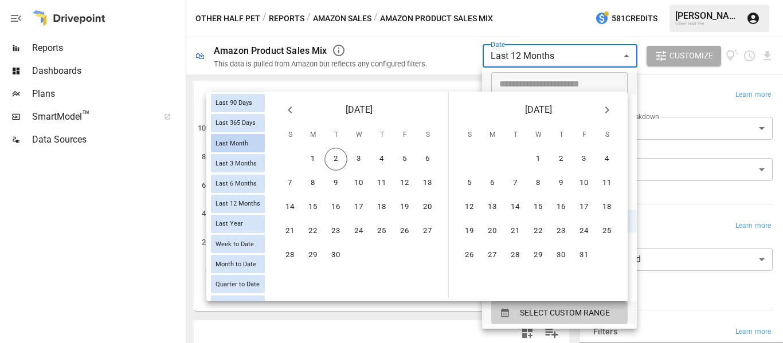
scroll to position [160, 0]
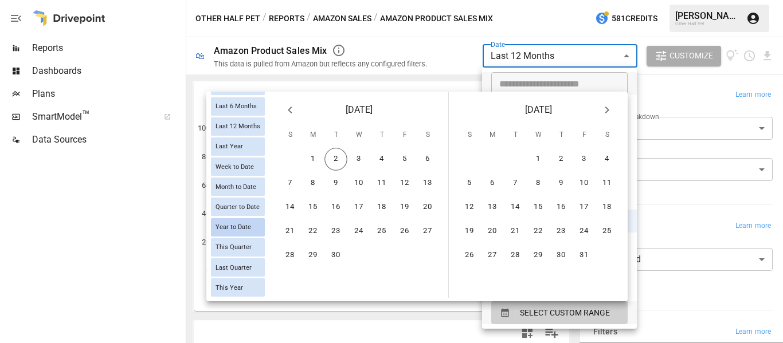
click at [232, 226] on span "Year to Date" at bounding box center [233, 227] width 45 height 7
type input "**********"
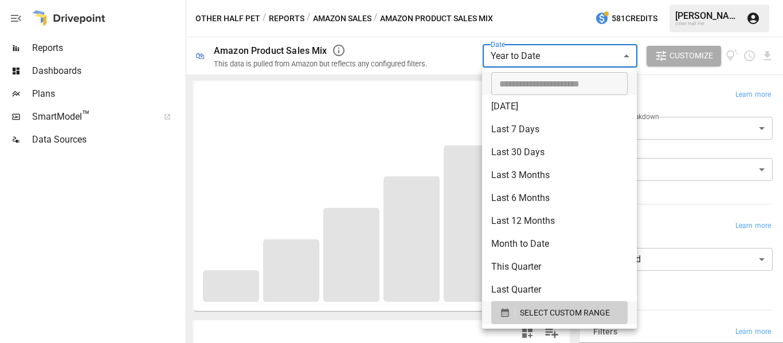
click at [674, 92] on div at bounding box center [391, 171] width 783 height 343
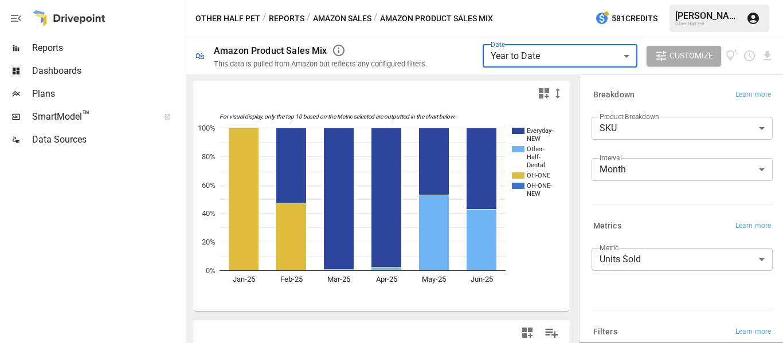
click at [656, 0] on body "**********" at bounding box center [391, 0] width 783 height 0
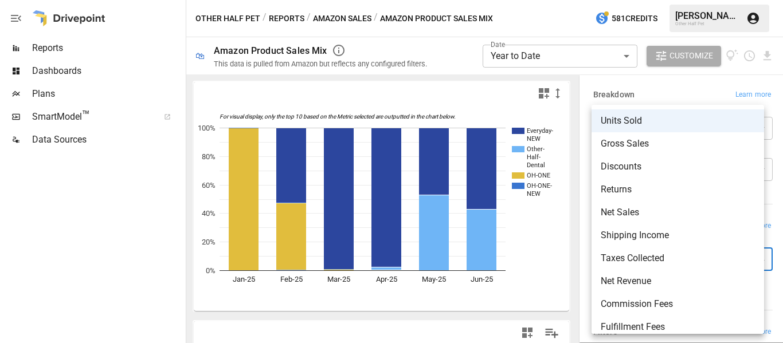
click at [674, 136] on li "Gross Sales" at bounding box center [678, 143] width 173 height 23
type input "**********"
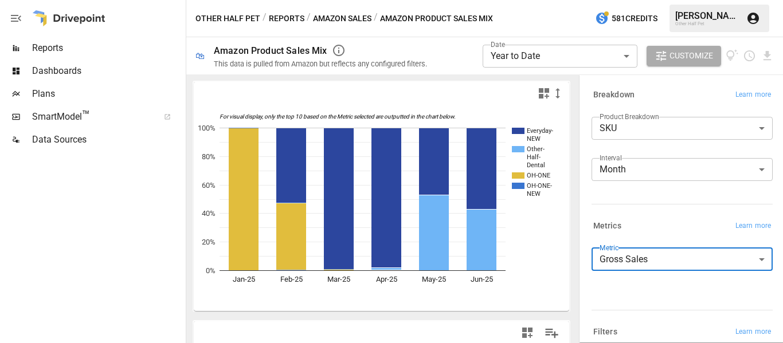
click at [632, 210] on div "Breakdown Learn more Product Breakdown SKU *** ​ Interval Month ***** ​" at bounding box center [680, 148] width 186 height 131
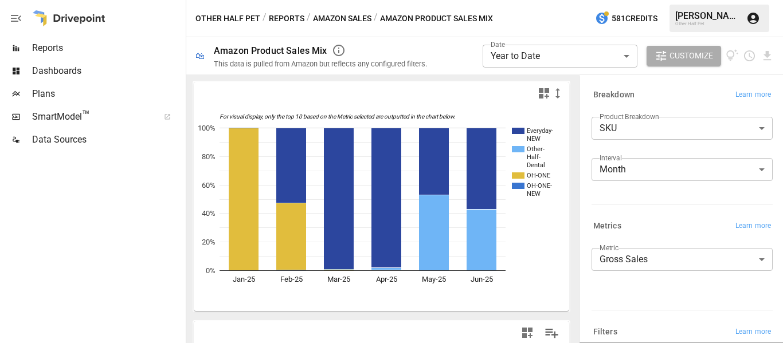
drag, startPoint x: 526, startPoint y: 217, endPoint x: 487, endPoint y: 217, distance: 39.0
click at [526, 217] on icon "For visual display, only the top 10 based on the Metric selected are outputted …" at bounding box center [377, 208] width 367 height 206
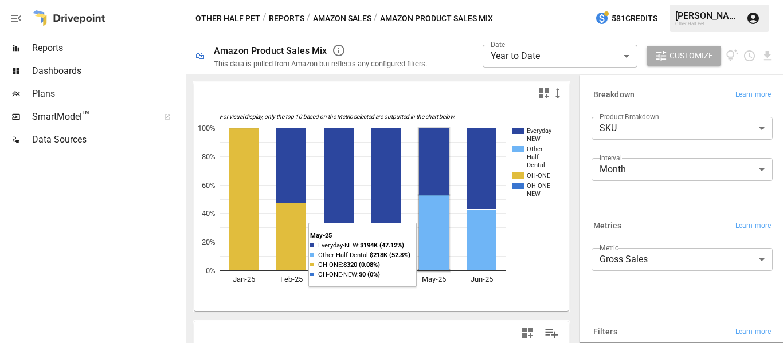
drag, startPoint x: 621, startPoint y: 284, endPoint x: 605, endPoint y: 277, distance: 17.2
click at [621, 284] on div "**********" at bounding box center [682, 276] width 181 height 57
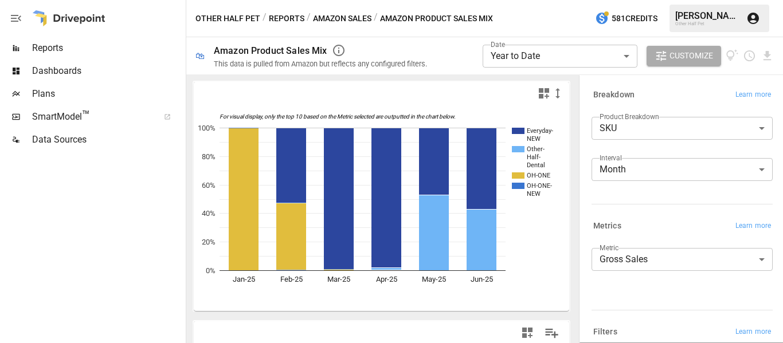
drag, startPoint x: 619, startPoint y: 291, endPoint x: 518, endPoint y: 272, distance: 102.5
click at [619, 291] on div "**********" at bounding box center [682, 276] width 181 height 57
click at [622, 283] on div "**********" at bounding box center [682, 276] width 181 height 57
